Goal: Information Seeking & Learning: Learn about a topic

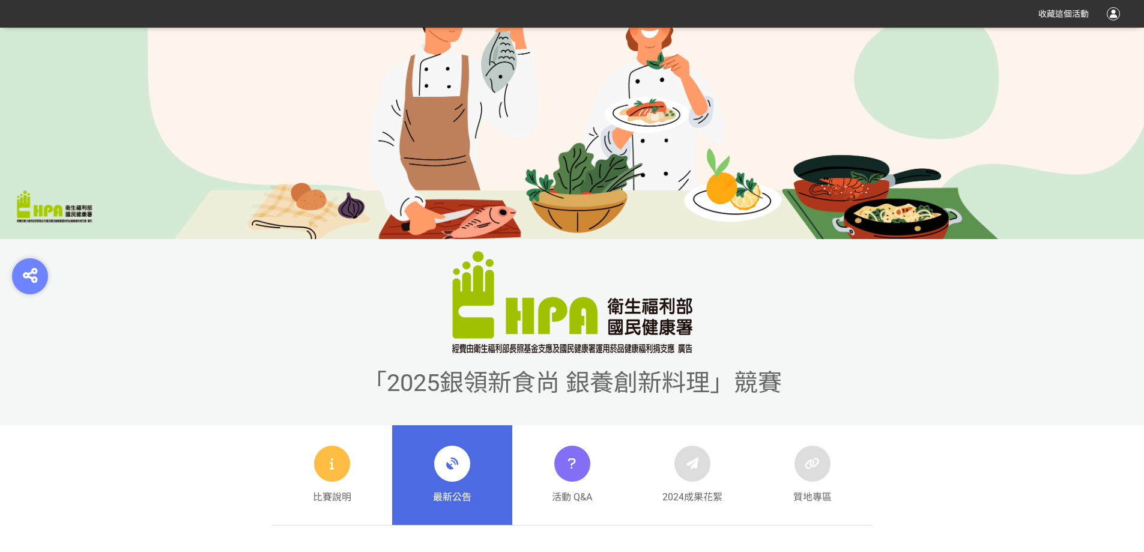
scroll to position [360, 0]
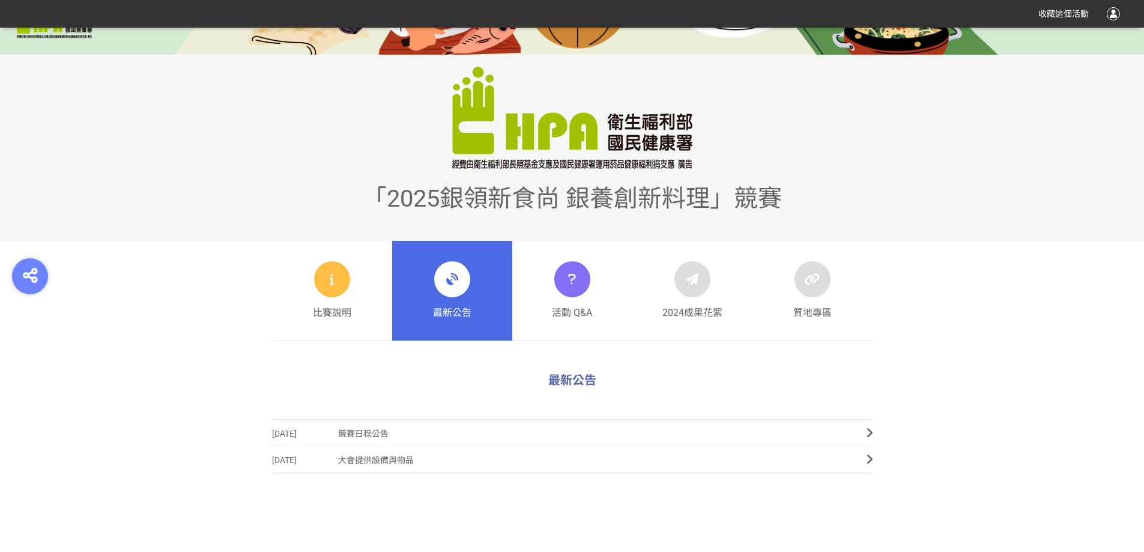
click at [485, 307] on link "最新公告" at bounding box center [452, 291] width 120 height 100
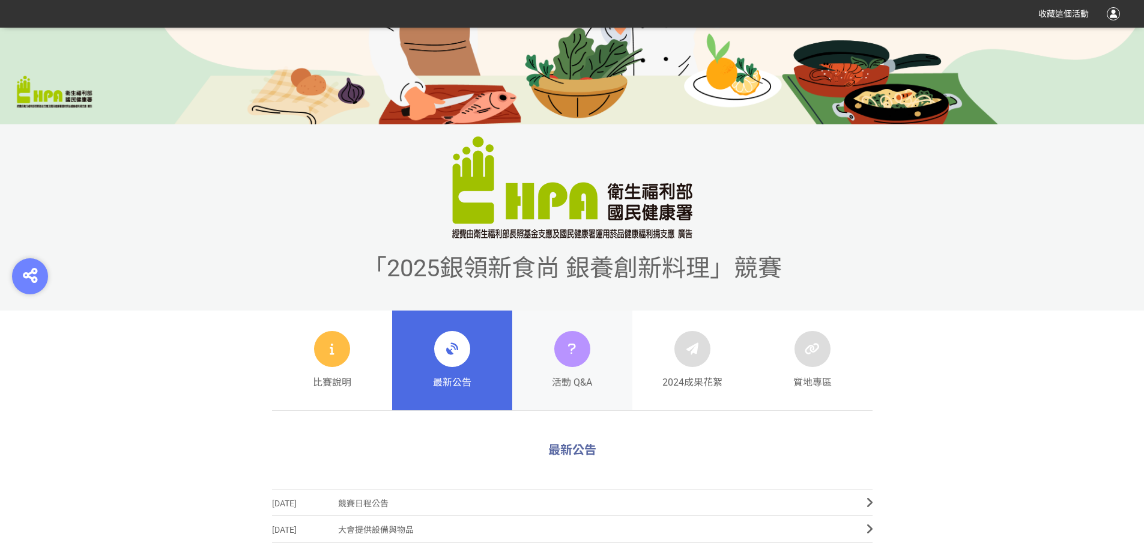
scroll to position [300, 0]
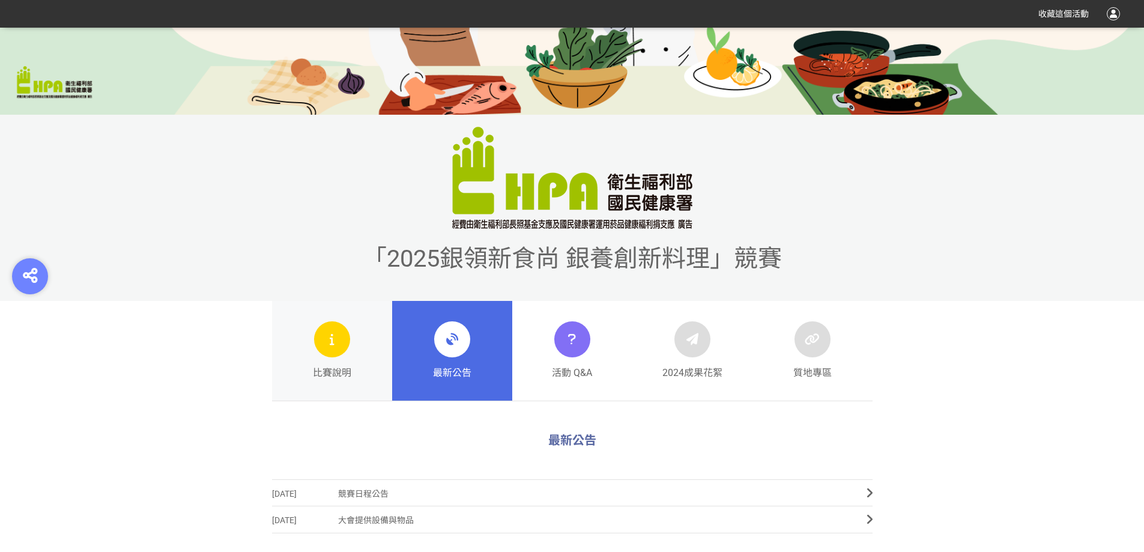
click at [346, 351] on div "比賽說明" at bounding box center [332, 350] width 38 height 59
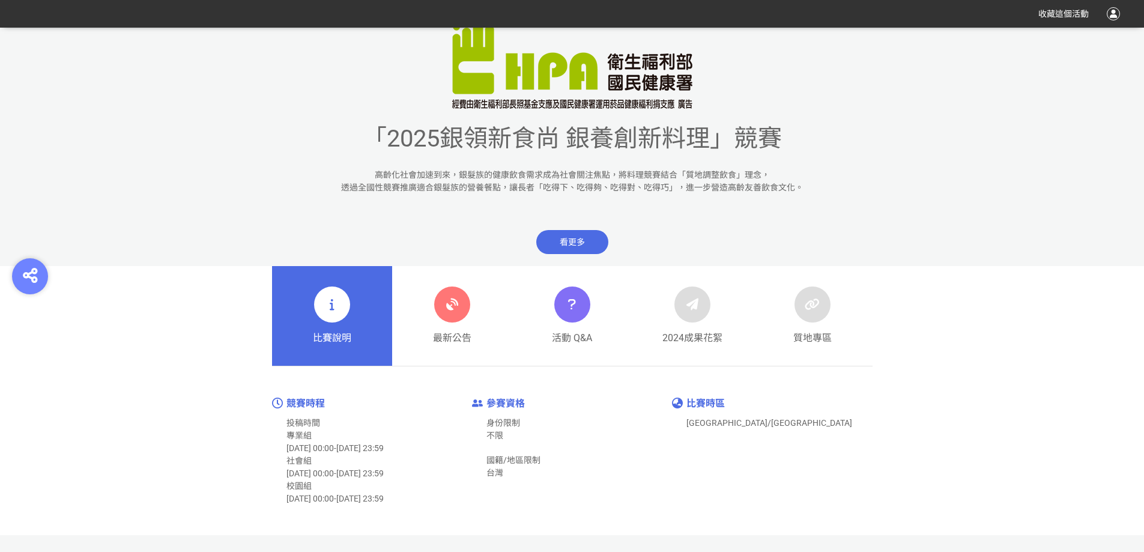
scroll to position [600, 0]
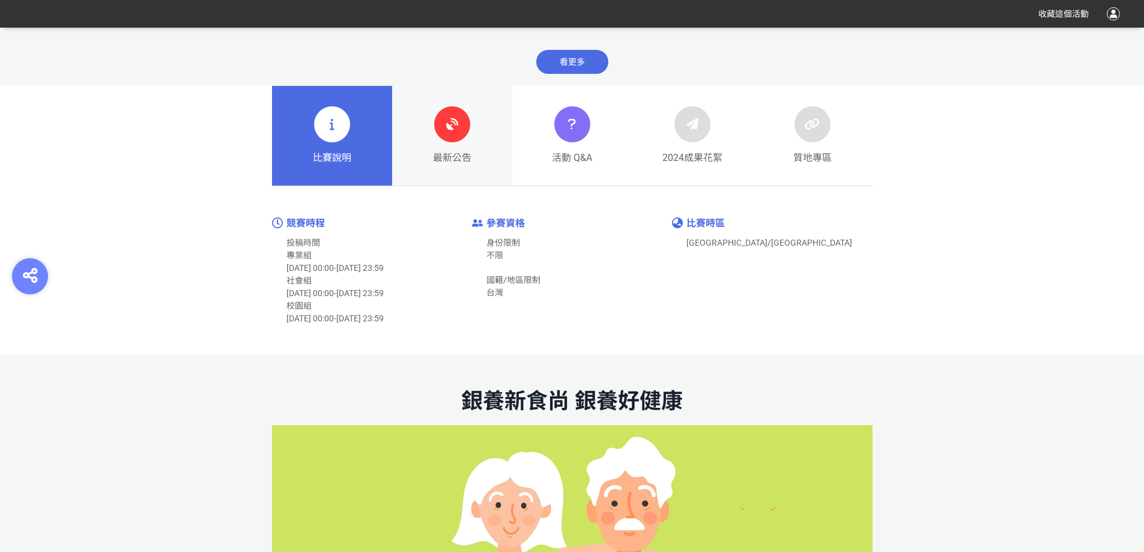
click at [460, 126] on icon at bounding box center [452, 124] width 22 height 22
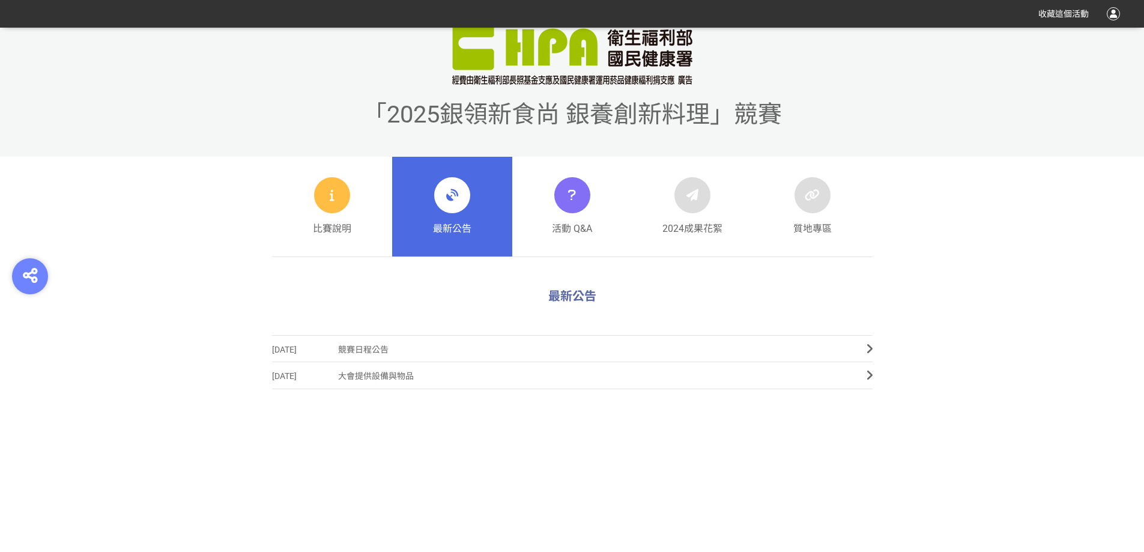
scroll to position [480, 0]
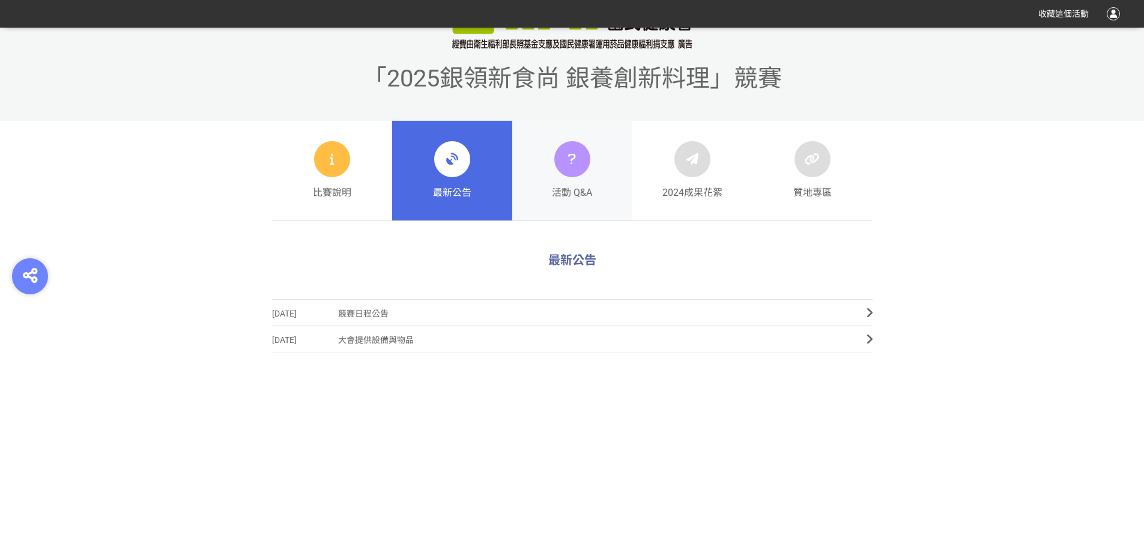
click at [555, 181] on div "活動 Q&A" at bounding box center [572, 170] width 40 height 59
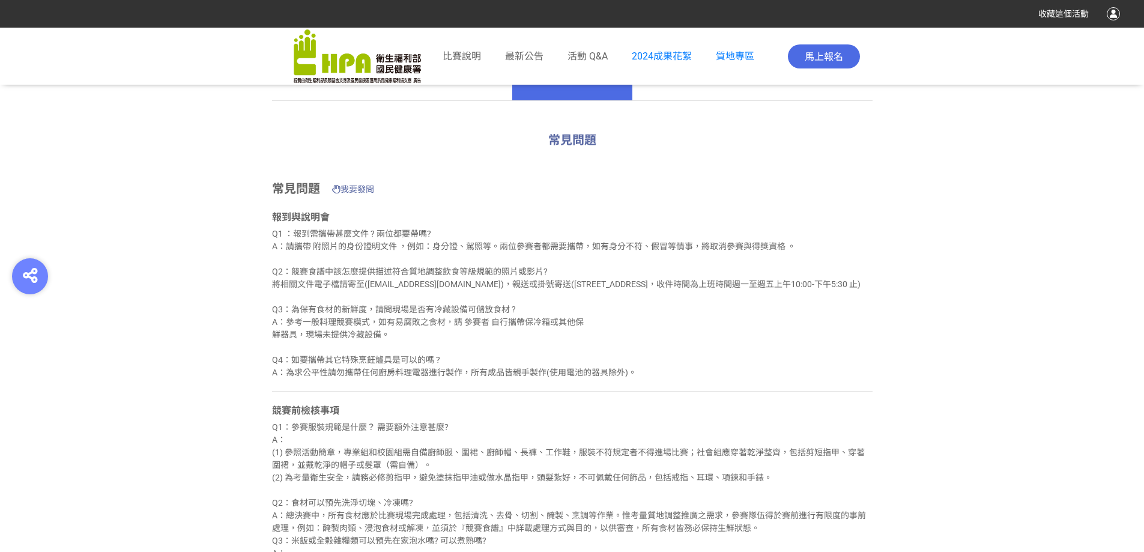
scroll to position [420, 0]
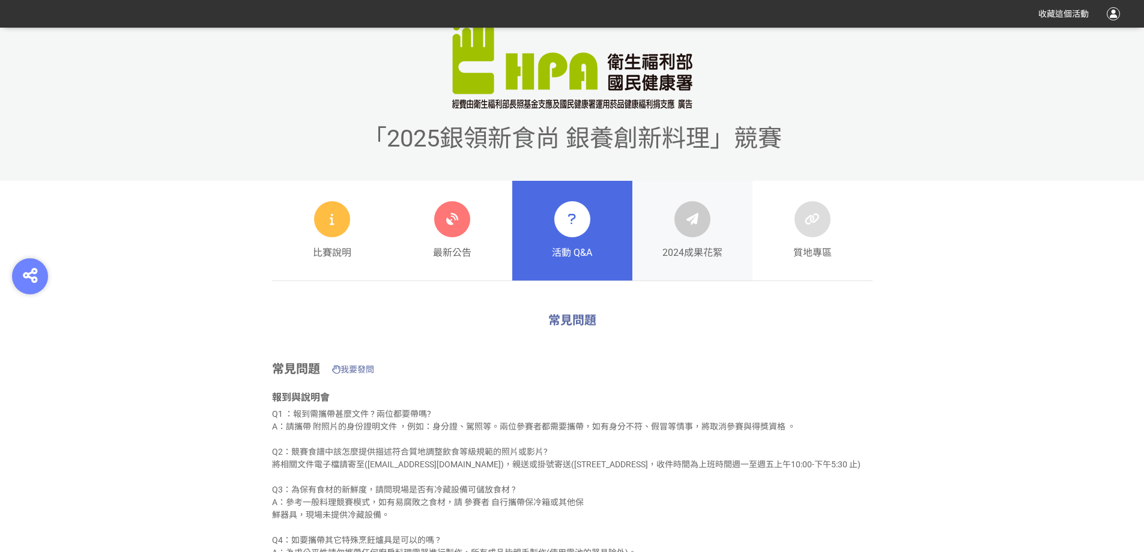
click at [691, 237] on div at bounding box center [692, 219] width 36 height 36
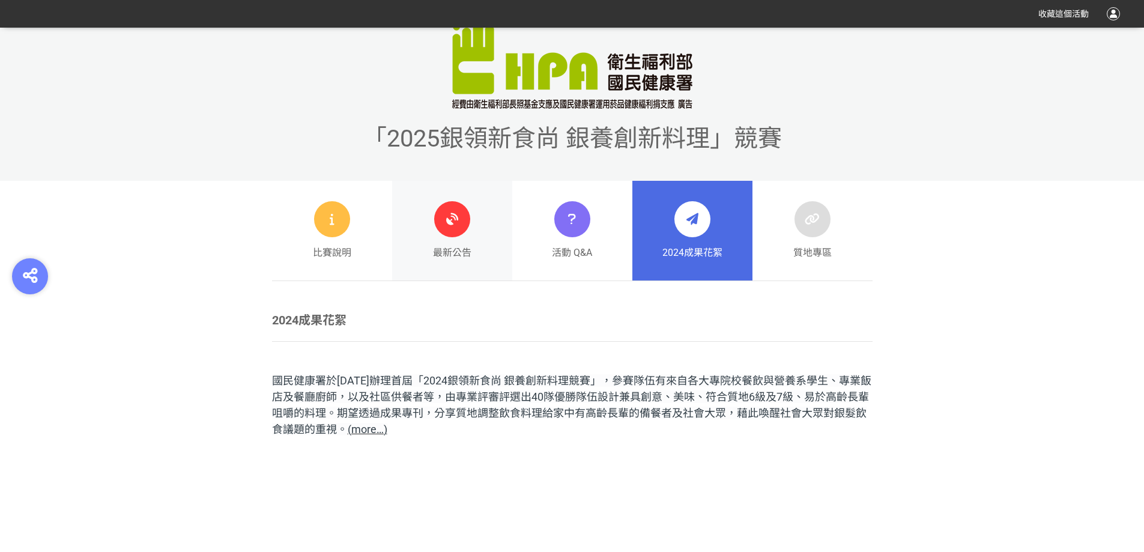
click at [428, 235] on link "最新公告" at bounding box center [452, 231] width 120 height 100
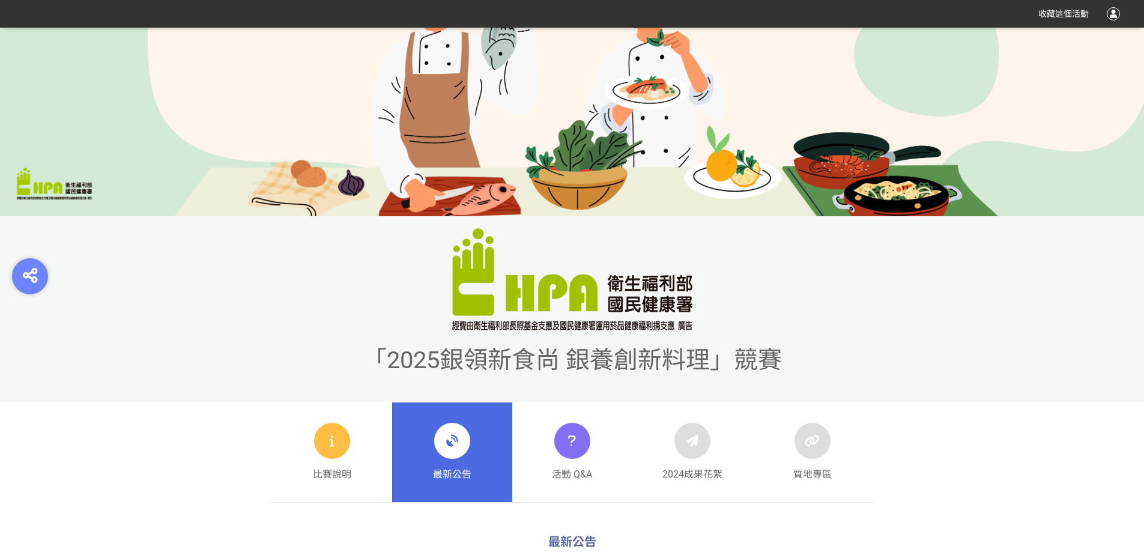
scroll to position [420, 0]
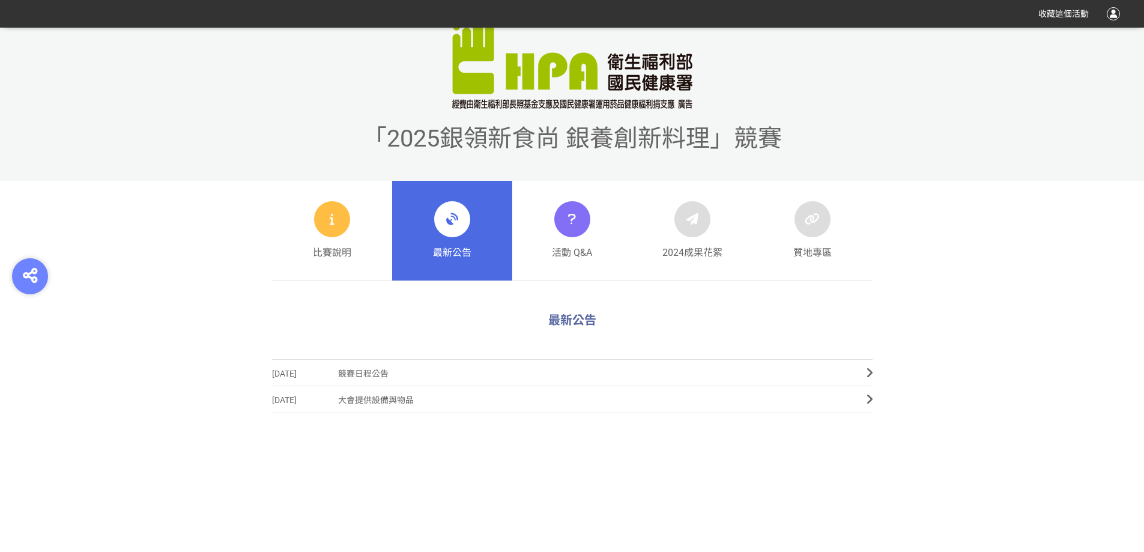
click at [435, 372] on span "競賽日程公告" at bounding box center [593, 373] width 510 height 27
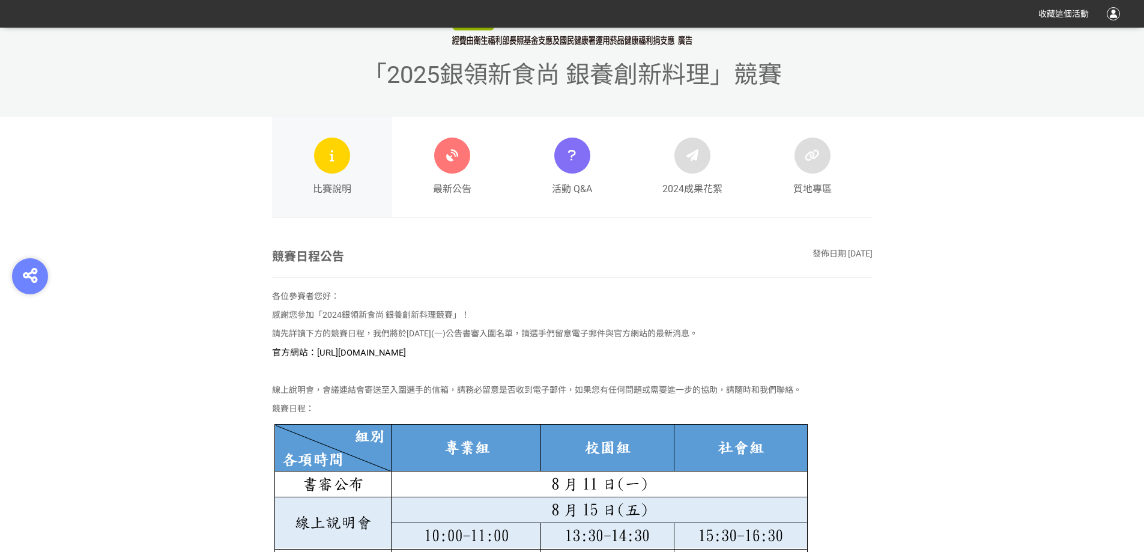
scroll to position [480, 0]
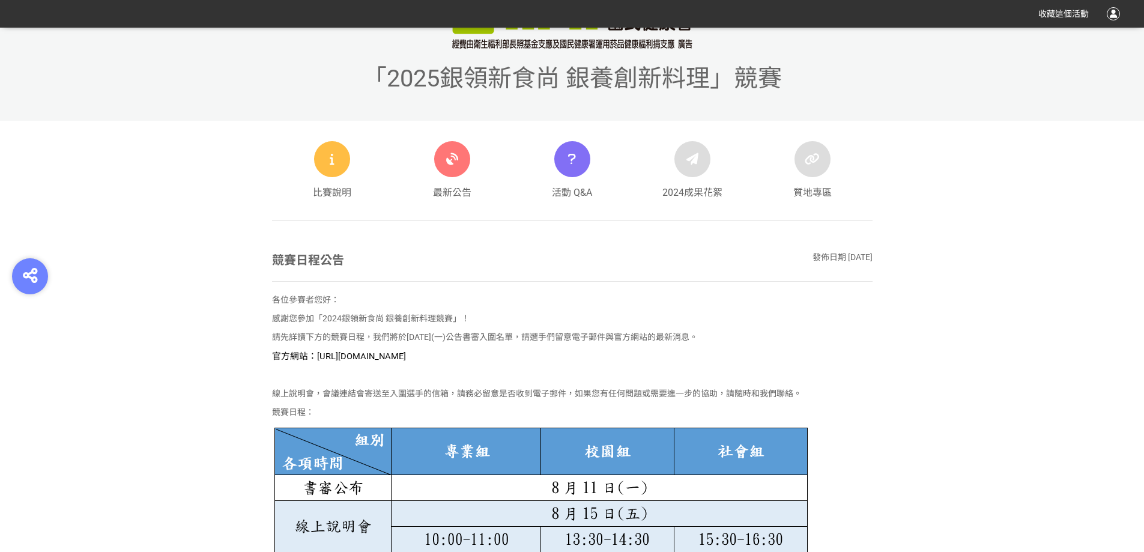
drag, startPoint x: 516, startPoint y: 353, endPoint x: 316, endPoint y: 359, distance: 200.7
click at [316, 359] on p "官方網站：[URL][DOMAIN_NAME]" at bounding box center [572, 355] width 600 height 13
copy span "[URL][DOMAIN_NAME]"
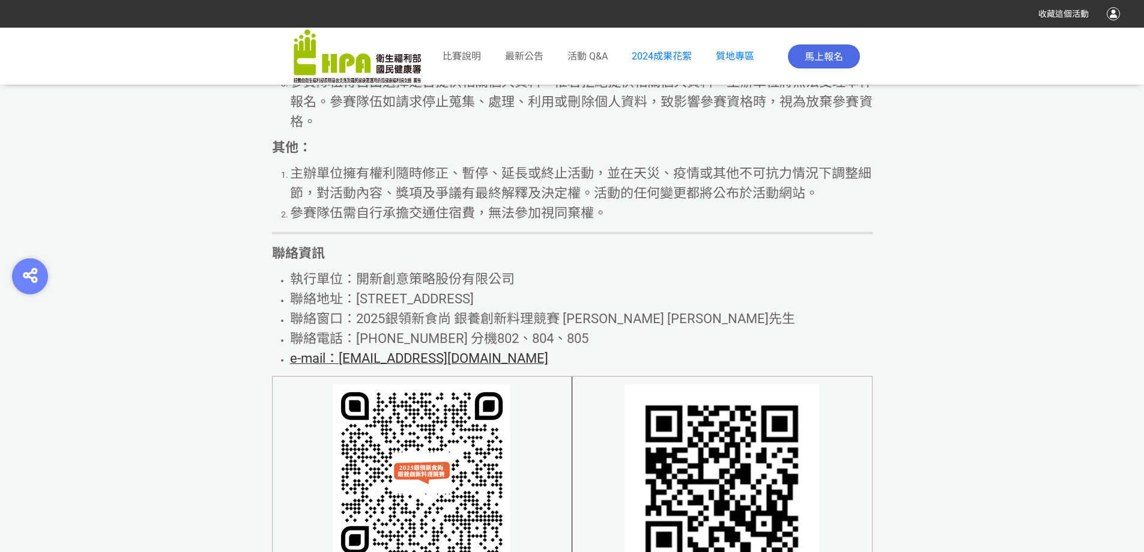
scroll to position [7326, 0]
